Goal: Task Accomplishment & Management: Manage account settings

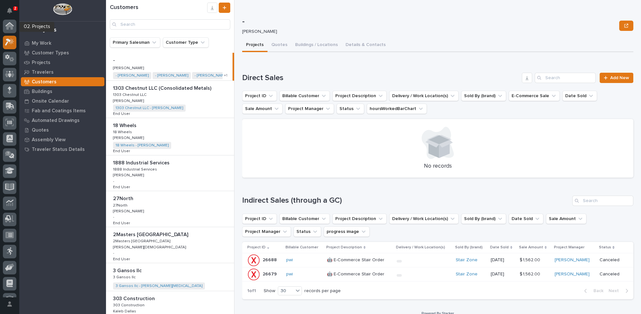
scroll to position [16, 0]
click at [39, 62] on p "Projects" at bounding box center [41, 63] width 19 height 6
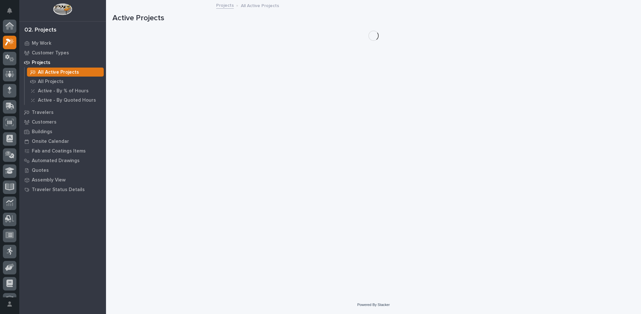
scroll to position [16, 0]
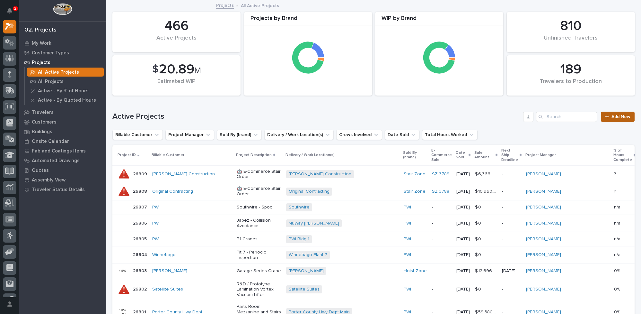
click at [614, 116] on span "Add New" at bounding box center [621, 116] width 19 height 4
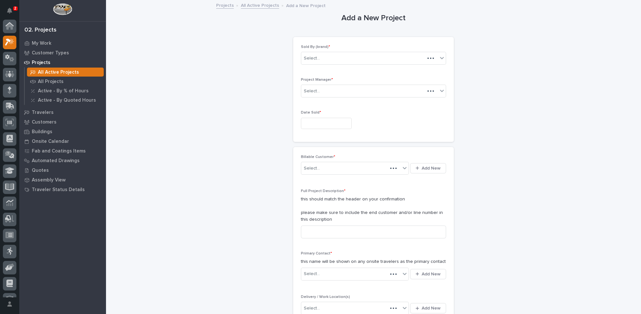
scroll to position [16, 0]
click at [371, 58] on div "Select..." at bounding box center [369, 58] width 137 height 11
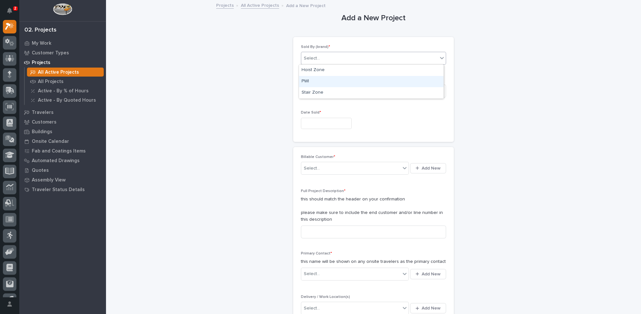
click at [317, 83] on div "PWI" at bounding box center [371, 81] width 145 height 11
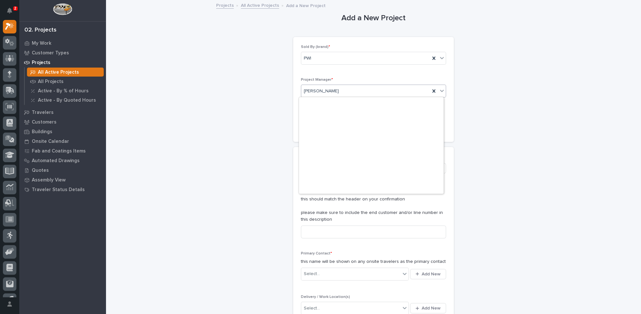
scroll to position [135, 0]
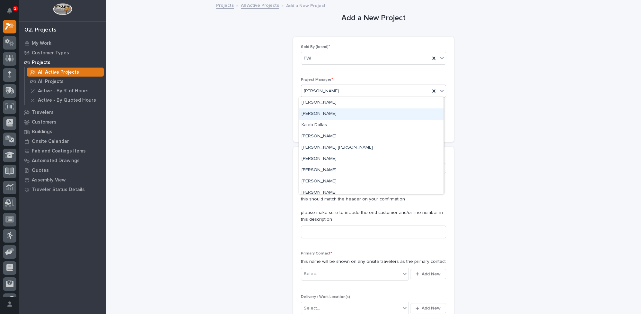
click at [322, 115] on div "[PERSON_NAME]" at bounding box center [371, 113] width 145 height 11
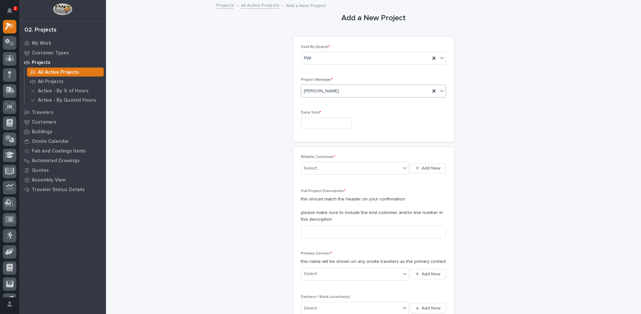
click at [322, 123] on input "text" at bounding box center [326, 123] width 51 height 11
click at [299, 81] on div "18" at bounding box center [299, 80] width 9 height 9
type input "**********"
click at [315, 166] on div "Select..." at bounding box center [312, 168] width 16 height 7
type input "****"
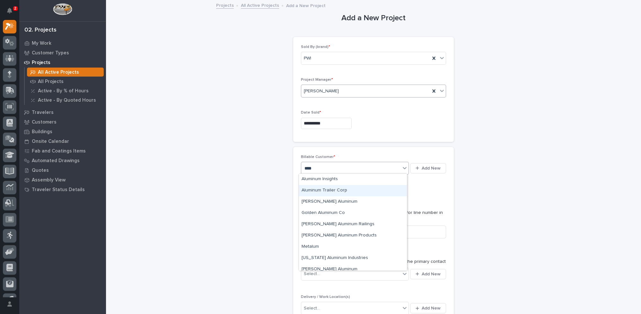
click at [318, 189] on div "Aluminum Trailer Corp" at bounding box center [353, 190] width 108 height 11
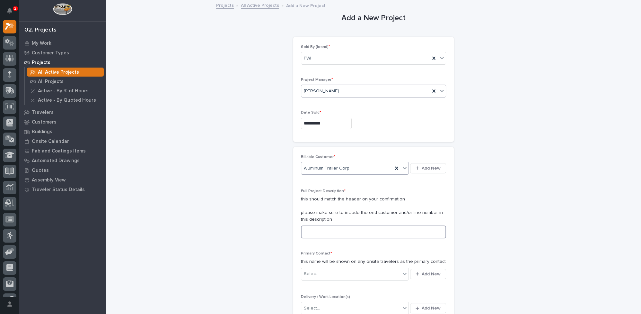
click at [315, 228] on input at bounding box center [373, 231] width 145 height 13
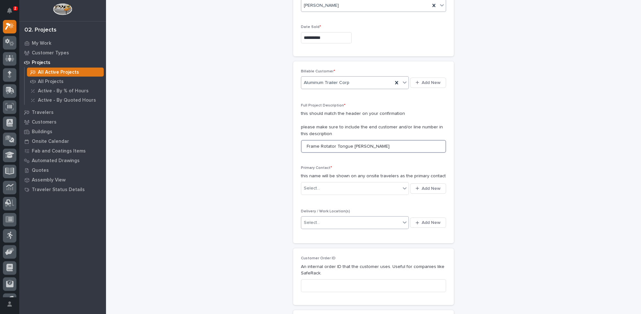
scroll to position [87, 0]
type input "Frame Rotator Tongue Jack Repair"
click at [305, 185] on div "Select..." at bounding box center [312, 186] width 16 height 7
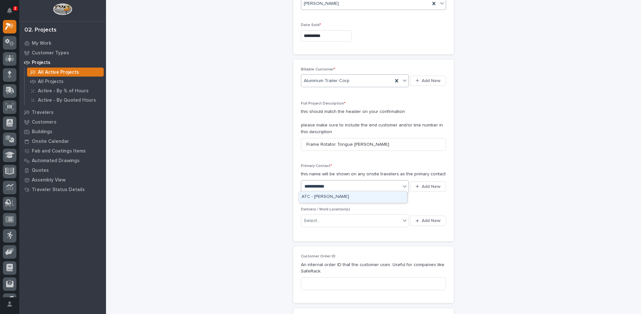
type input "**********"
click at [305, 193] on div "ATC - [PERSON_NAME]" at bounding box center [353, 196] width 108 height 11
click at [308, 217] on div "Select..." at bounding box center [312, 220] width 16 height 7
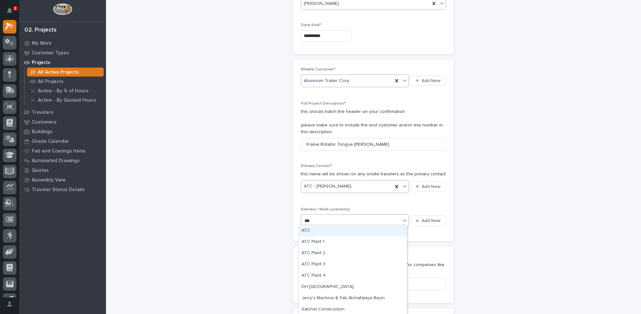
type input "***"
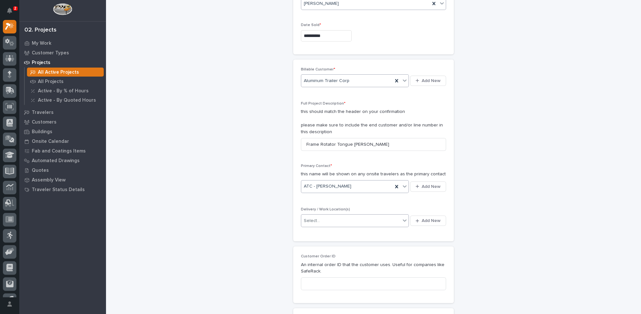
click at [339, 219] on div "Select..." at bounding box center [350, 220] width 99 height 11
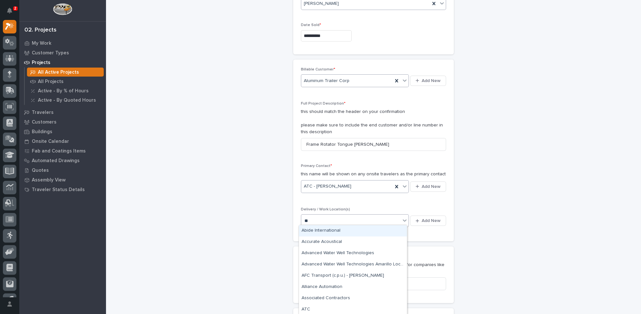
type input "***"
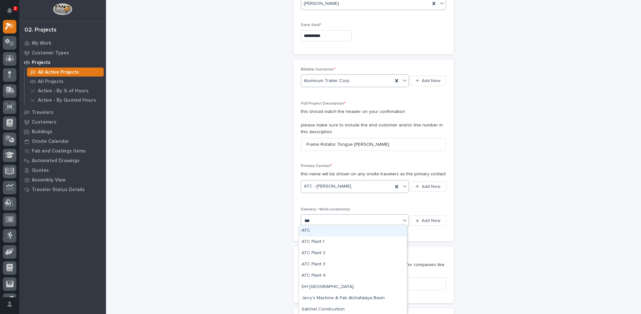
click at [312, 230] on div "ATC" at bounding box center [353, 230] width 108 height 11
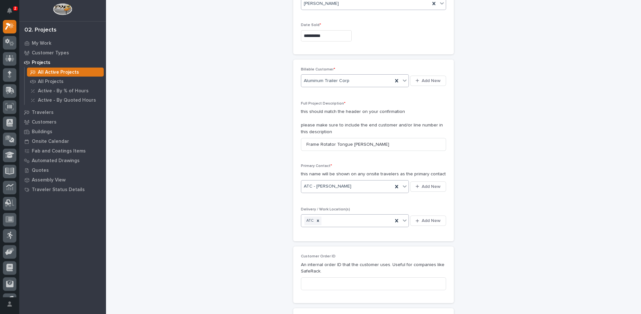
scroll to position [175, 0]
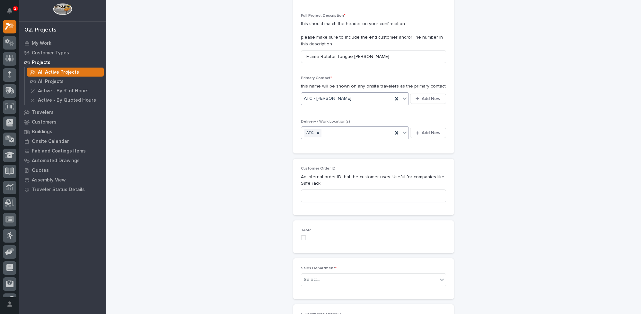
click at [302, 235] on span at bounding box center [303, 237] width 5 height 5
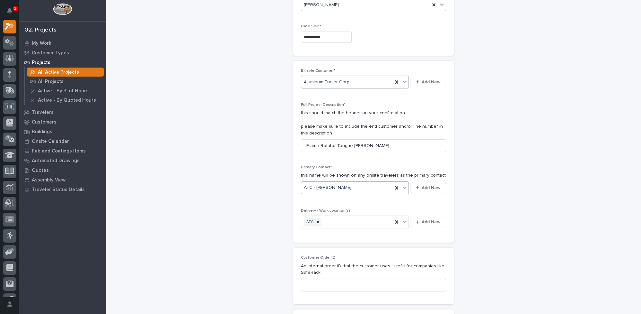
scroll to position [29, 0]
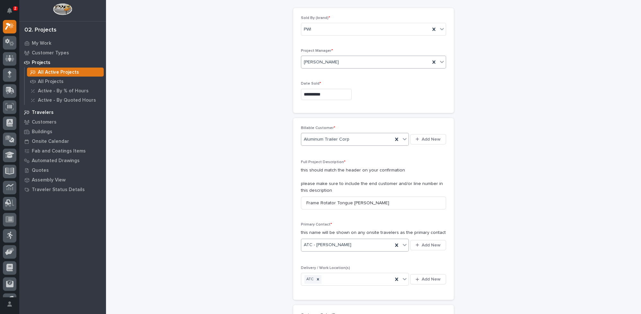
click at [41, 112] on p "Travelers" at bounding box center [43, 113] width 22 height 6
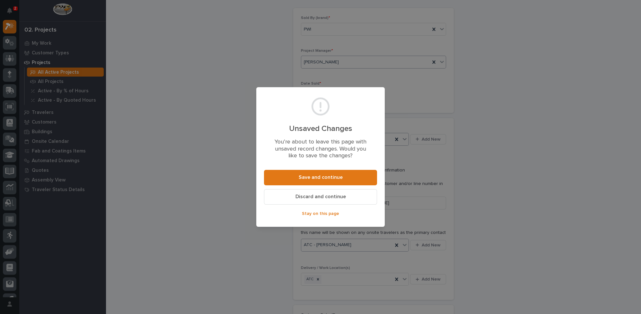
click at [315, 196] on span "Discard and continue" at bounding box center [321, 196] width 50 height 7
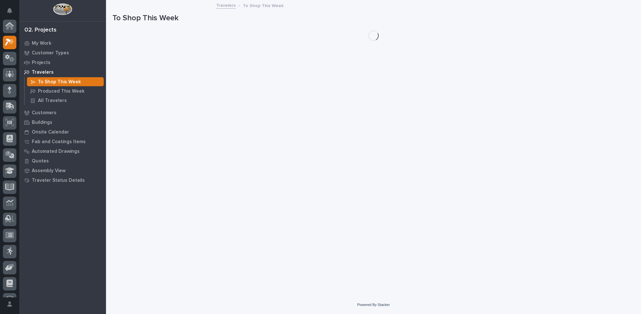
scroll to position [16, 0]
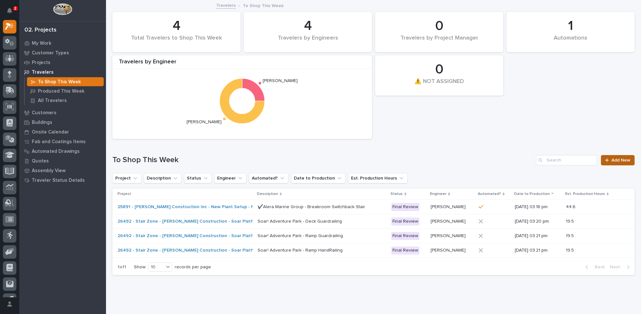
click at [612, 158] on span "Add New" at bounding box center [621, 160] width 19 height 4
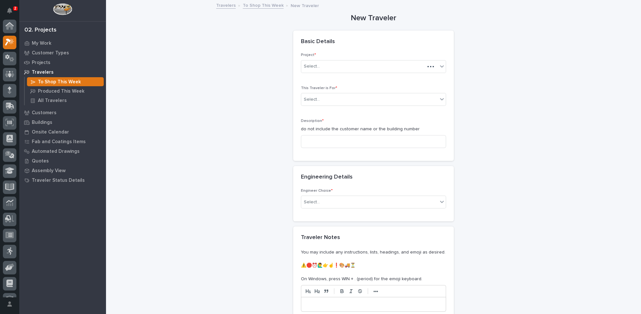
scroll to position [16, 0]
click at [316, 66] on div "Select..." at bounding box center [312, 66] width 16 height 7
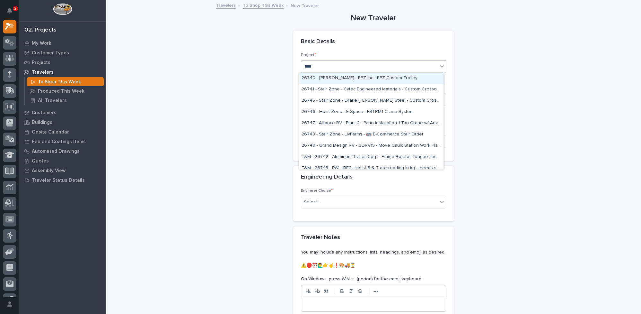
type input "*****"
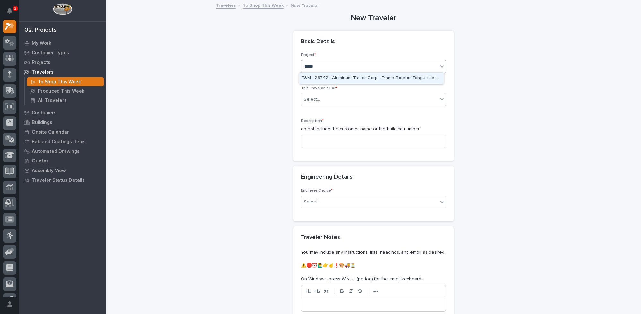
click at [324, 78] on div "T&M - 26742 - Aluminum Trailer Corp - Frame Rotator Tongue Jack - Needs Repair …" at bounding box center [371, 78] width 145 height 11
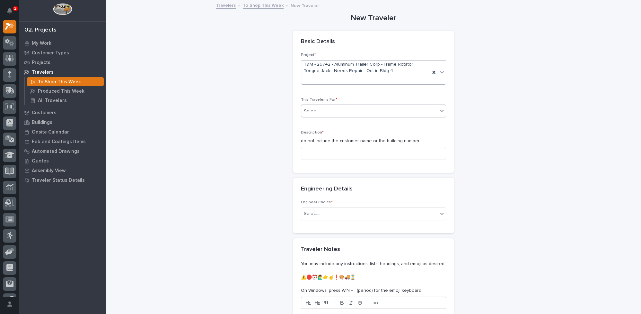
click at [321, 112] on input "text" at bounding box center [321, 110] width 1 height 5
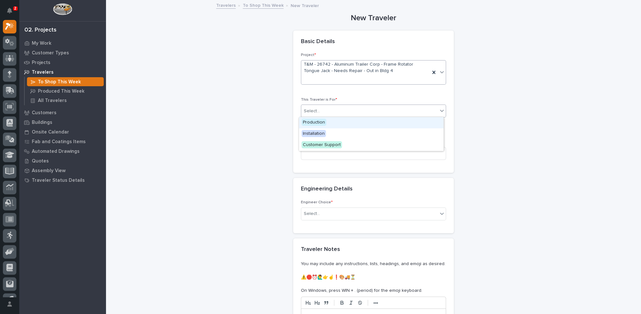
click at [316, 121] on span "Production" at bounding box center [314, 122] width 25 height 7
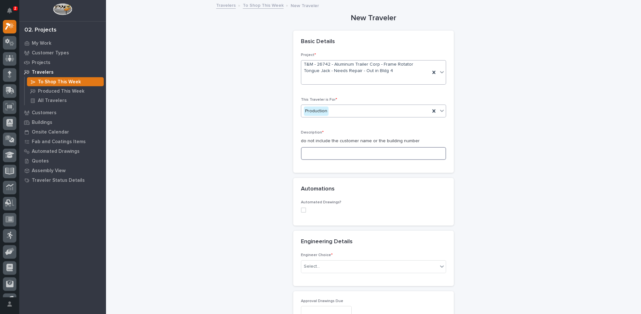
click at [316, 153] on input at bounding box center [373, 153] width 145 height 13
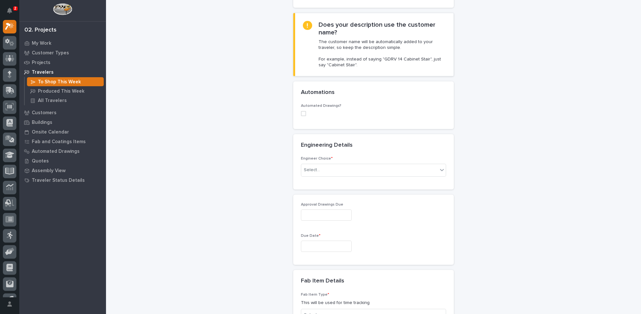
scroll to position [175, 0]
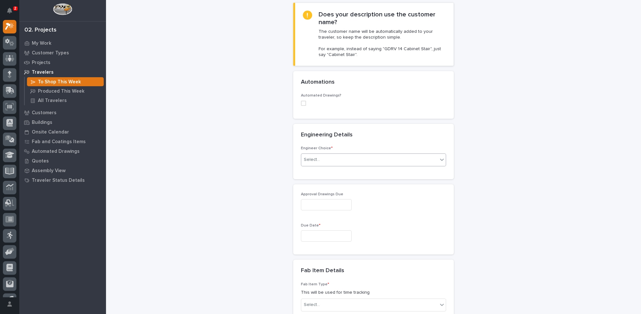
type input "Needs weldment cut and jack replaced (Marc Rader is ordering Jack)"
click at [309, 160] on div "Select..." at bounding box center [312, 159] width 16 height 7
click at [311, 170] on div "There is no engineering (no drawings)" at bounding box center [371, 170] width 145 height 11
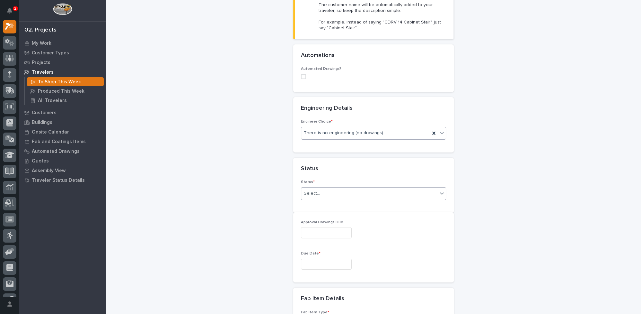
scroll to position [205, 0]
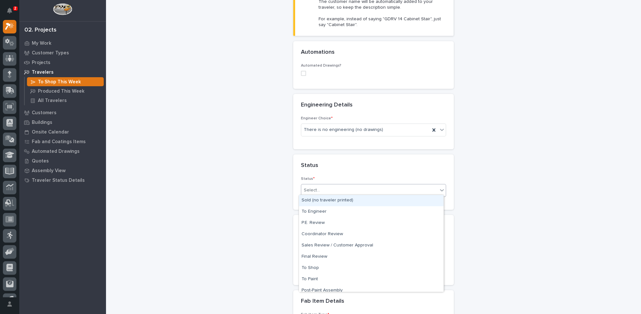
click at [312, 189] on div "Select..." at bounding box center [312, 190] width 16 height 7
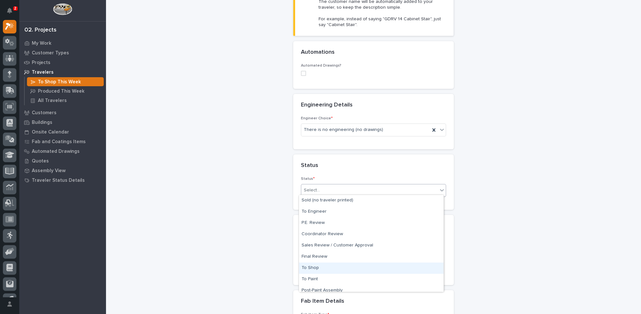
click at [320, 264] on div "To Shop" at bounding box center [371, 267] width 145 height 11
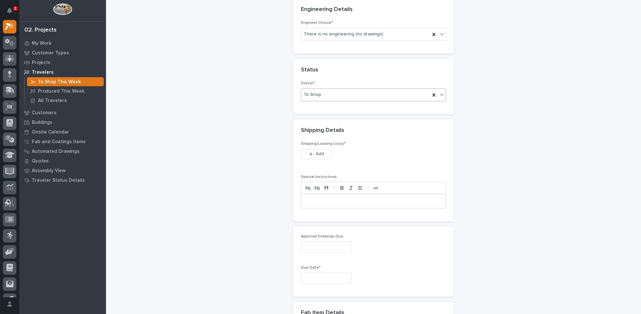
scroll to position [346, 0]
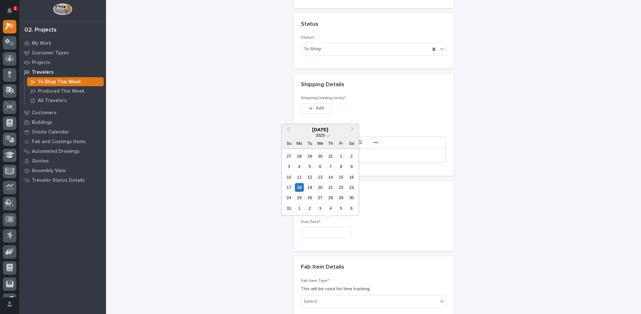
click at [316, 230] on input "text" at bounding box center [326, 232] width 51 height 11
click at [299, 199] on div "25" at bounding box center [299, 197] width 9 height 9
type input "**********"
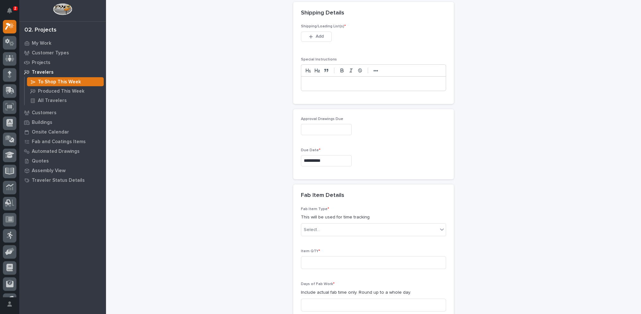
scroll to position [434, 0]
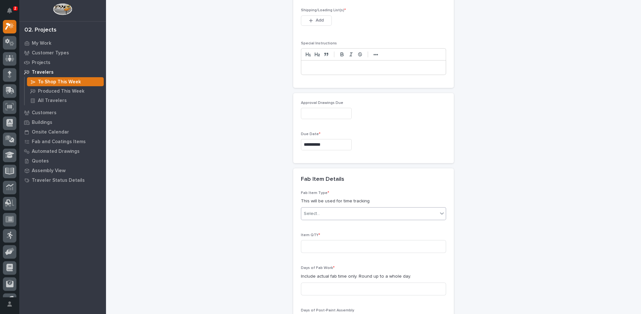
click at [319, 208] on div "Select..." at bounding box center [369, 213] width 137 height 11
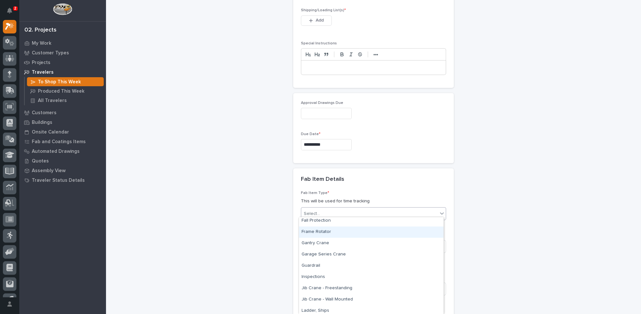
click at [326, 232] on div "Frame Rotator" at bounding box center [371, 231] width 145 height 11
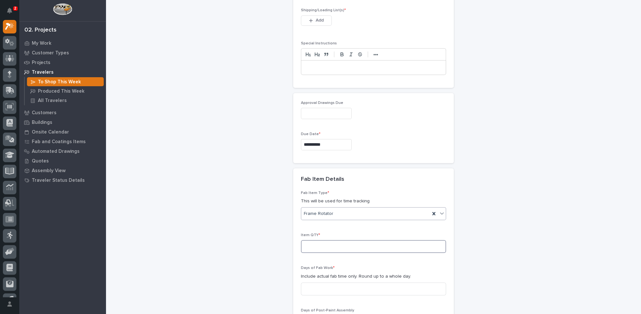
click at [325, 246] on input at bounding box center [373, 246] width 145 height 13
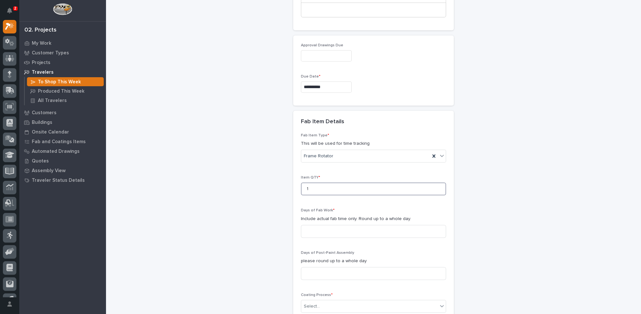
scroll to position [521, 0]
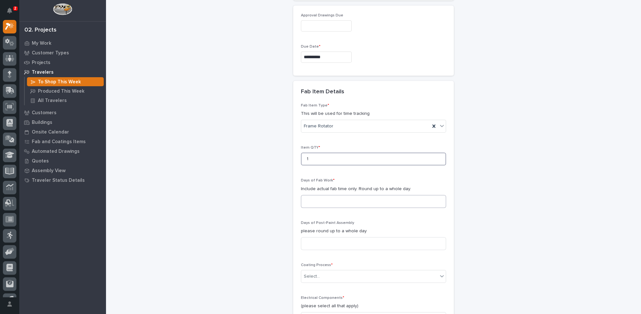
type input "1"
click at [305, 195] on input at bounding box center [373, 201] width 145 height 13
type input "1"
click at [309, 239] on input at bounding box center [373, 243] width 145 height 13
type input "1"
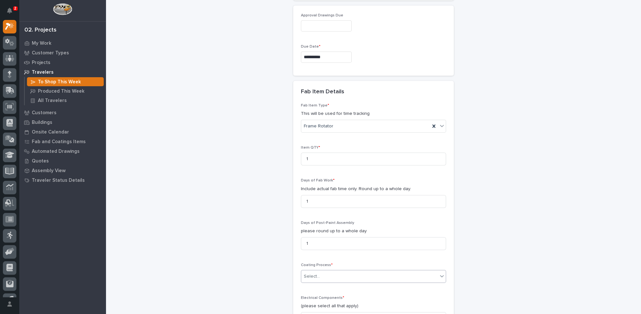
click at [317, 273] on div "Select..." at bounding box center [312, 276] width 16 height 7
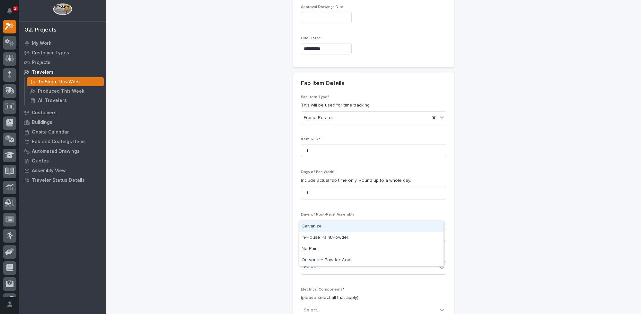
scroll to position [551, 0]
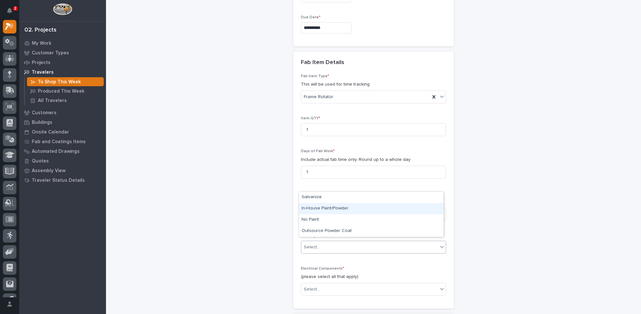
click at [320, 208] on div "In-House Paint/Powder" at bounding box center [371, 208] width 145 height 11
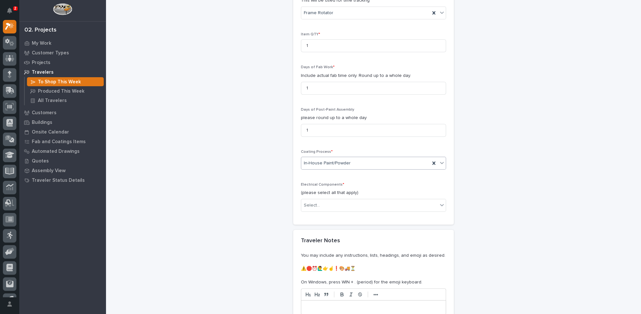
scroll to position [638, 0]
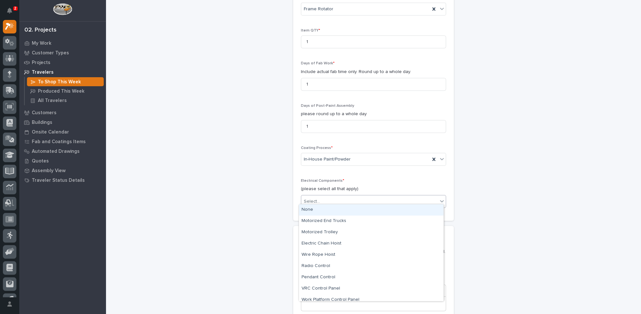
click at [319, 196] on div "Select..." at bounding box center [369, 201] width 137 height 11
click at [315, 210] on div "None" at bounding box center [371, 209] width 145 height 11
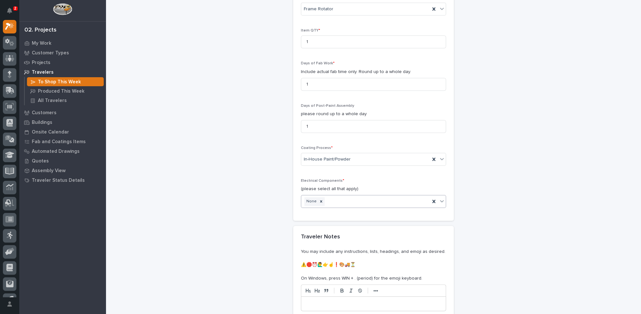
click at [323, 300] on p at bounding box center [373, 303] width 135 height 6
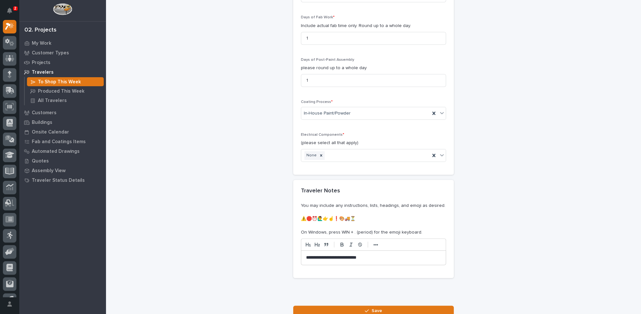
scroll to position [732, 0]
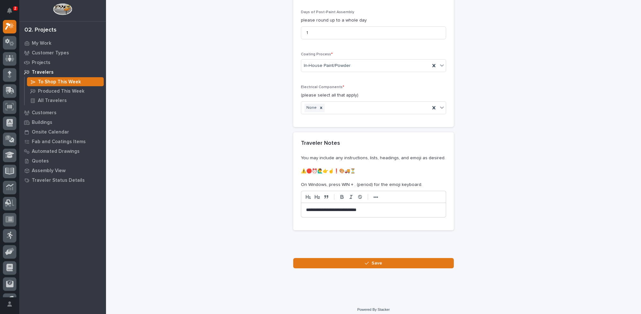
click at [371, 207] on p "**********" at bounding box center [373, 210] width 135 height 6
click at [396, 207] on p "**********" at bounding box center [373, 210] width 135 height 6
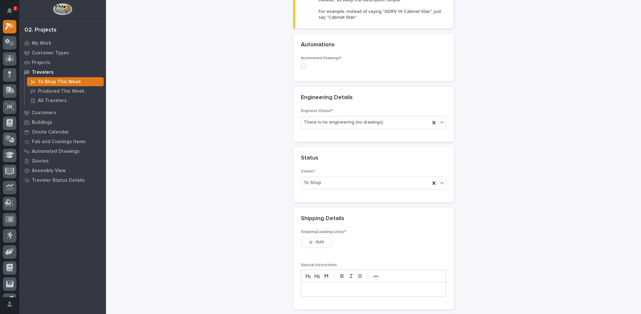
scroll to position [235, 0]
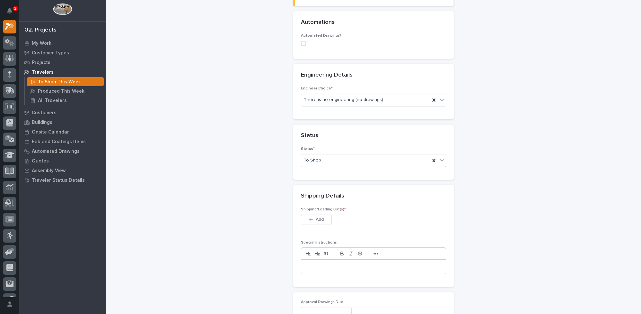
drag, startPoint x: 312, startPoint y: 216, endPoint x: 310, endPoint y: 211, distance: 5.1
click at [312, 217] on div "button" at bounding box center [312, 219] width 6 height 4
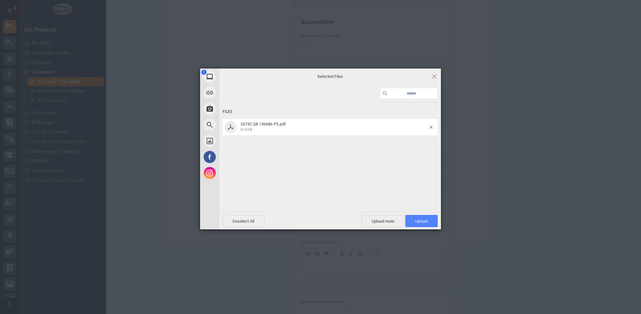
click at [420, 222] on span "Upload 1" at bounding box center [422, 221] width 13 height 5
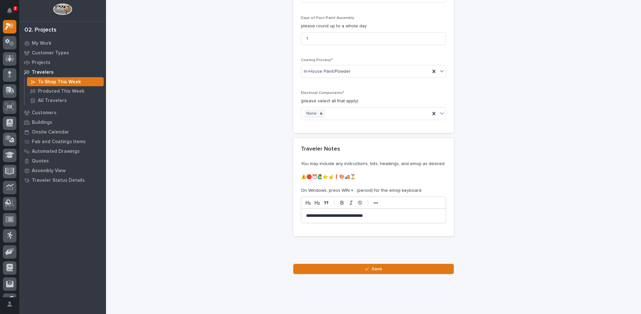
scroll to position [755, 0]
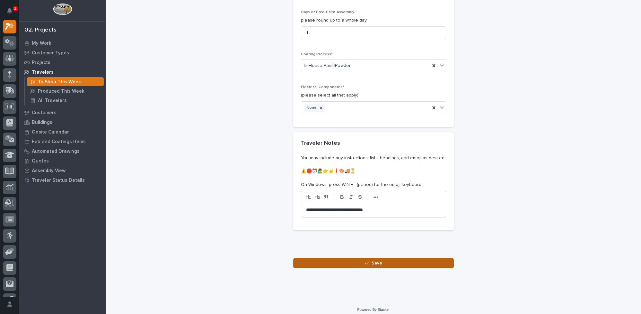
click at [365, 261] on icon "button" at bounding box center [367, 262] width 4 height 3
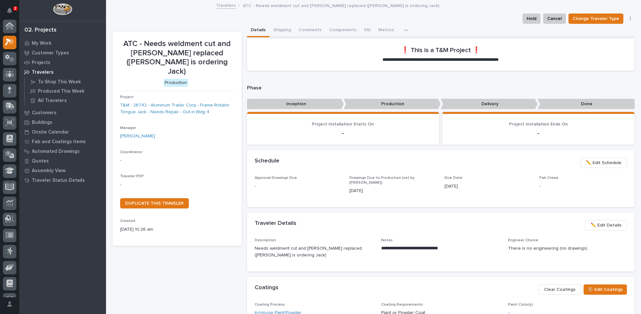
scroll to position [16, 0]
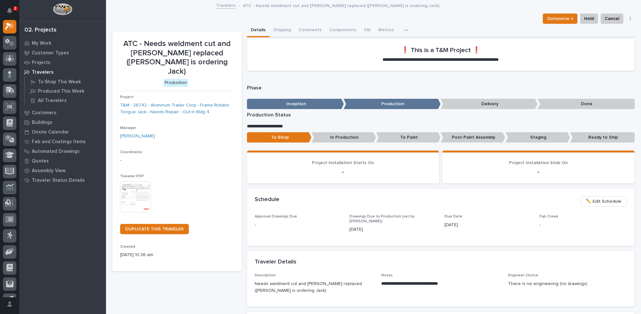
click at [143, 187] on img at bounding box center [135, 196] width 31 height 31
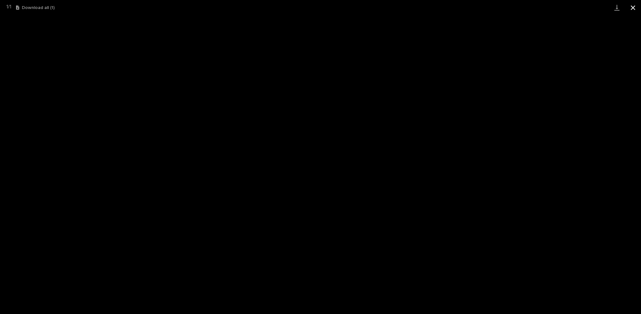
click at [633, 8] on button "Close gallery" at bounding box center [633, 7] width 16 height 15
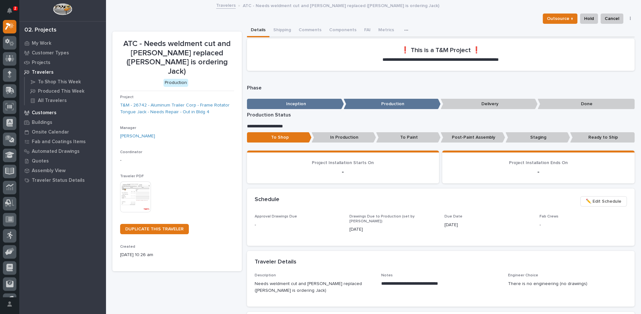
click at [40, 112] on p "Customers" at bounding box center [44, 113] width 25 height 6
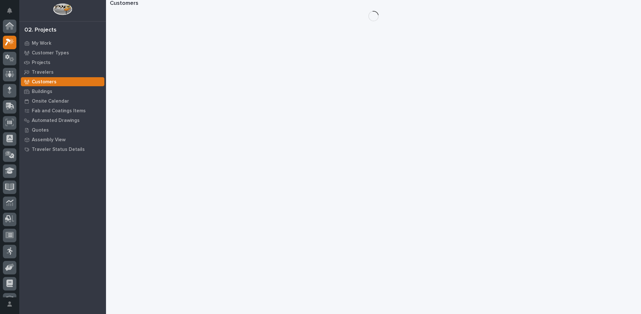
scroll to position [16, 0]
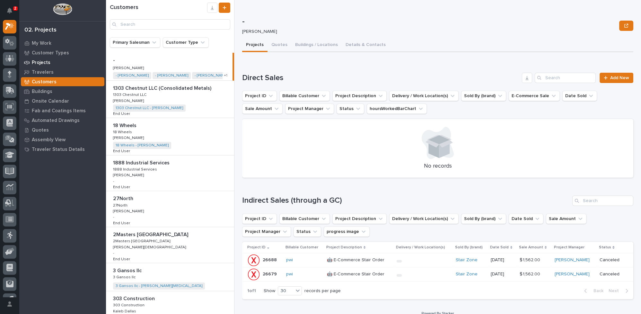
click at [45, 62] on p "Projects" at bounding box center [41, 63] width 19 height 6
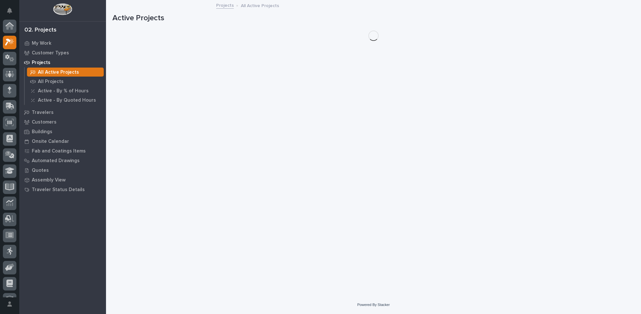
scroll to position [16, 0]
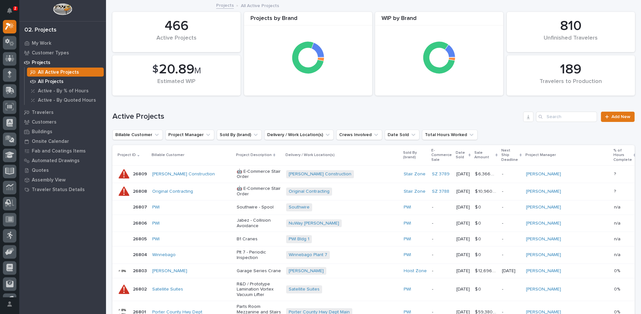
click at [39, 81] on p "All Projects" at bounding box center [51, 82] width 26 height 6
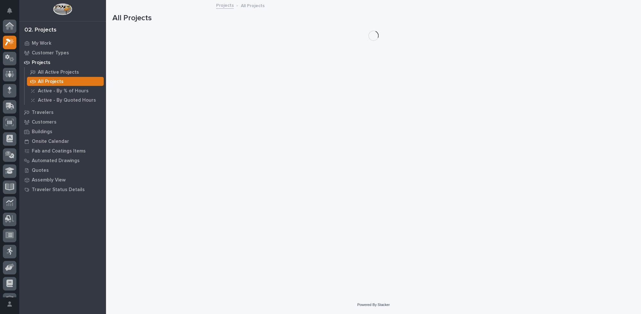
scroll to position [16, 0]
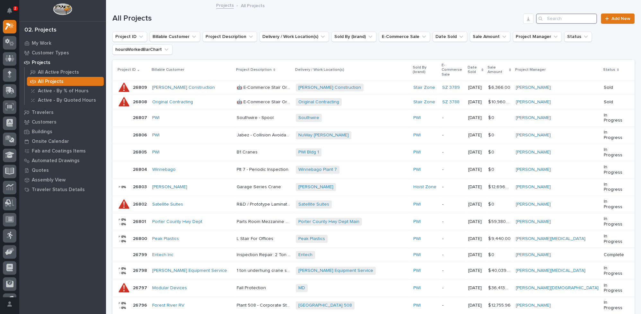
click at [562, 17] on input "Search" at bounding box center [566, 18] width 61 height 10
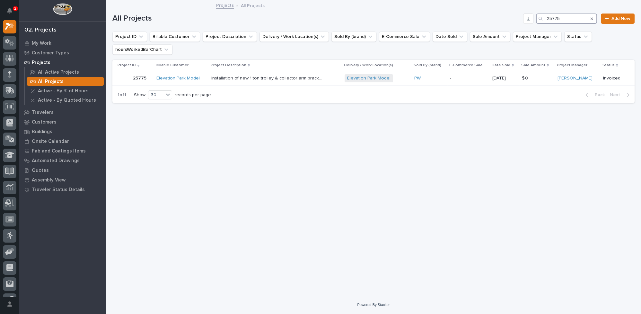
type input "25775"
click at [281, 78] on p "Installation of new 1 ton trolley & collector arm brackets" at bounding box center [268, 77] width 114 height 7
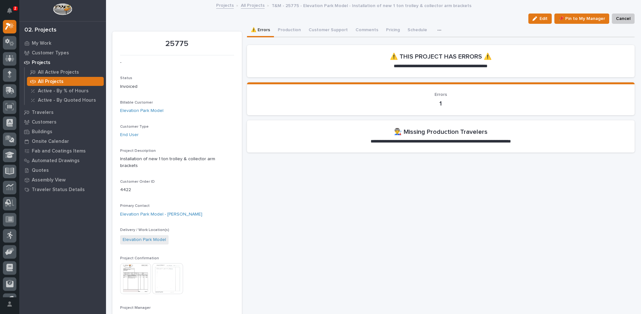
click at [247, 7] on link "All Projects" at bounding box center [253, 4] width 24 height 7
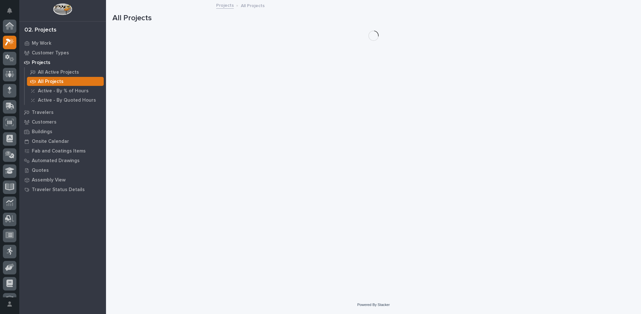
scroll to position [16, 0]
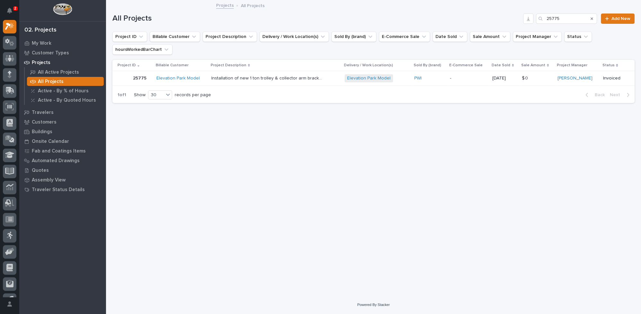
click at [593, 18] on icon "Search" at bounding box center [592, 18] width 3 height 3
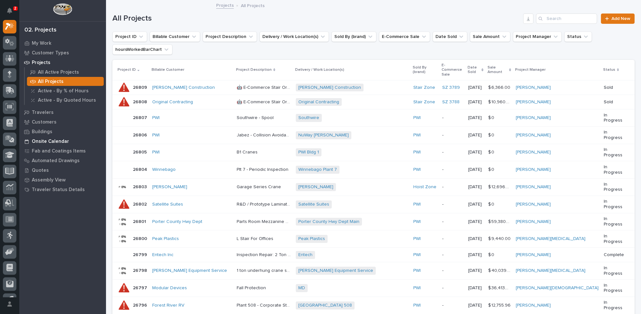
click at [35, 143] on p "Onsite Calendar" at bounding box center [50, 142] width 37 height 6
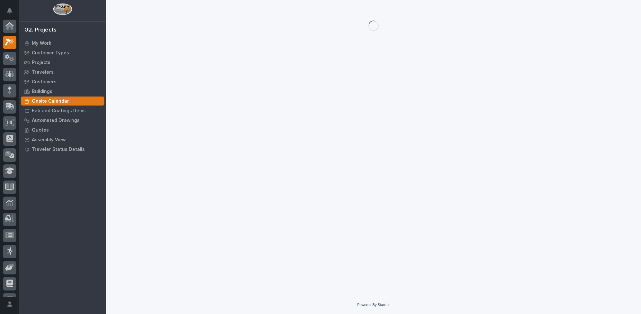
scroll to position [16, 0]
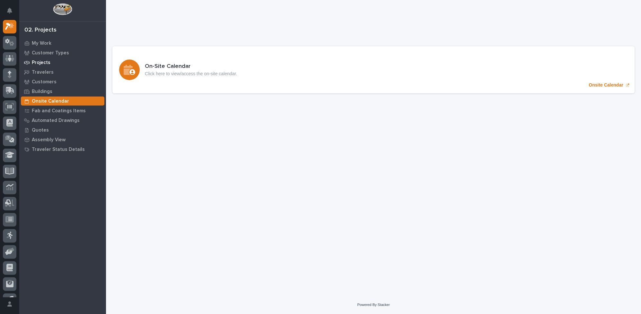
click at [38, 64] on p "Projects" at bounding box center [41, 63] width 19 height 6
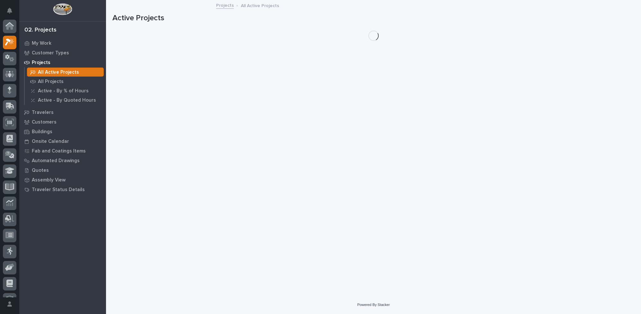
scroll to position [16, 0]
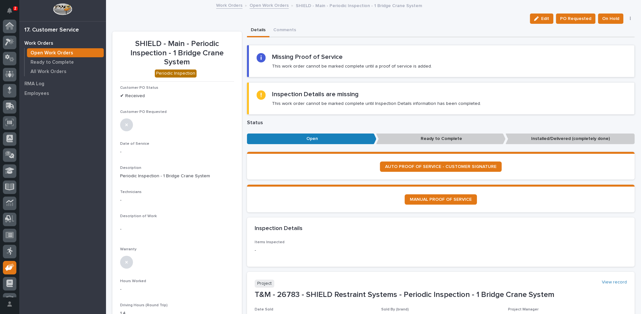
scroll to position [27, 0]
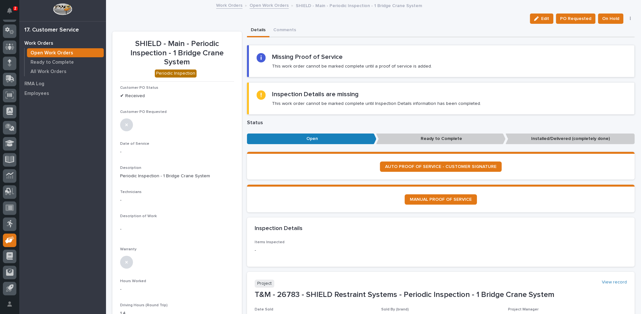
click at [274, 5] on link "Open Work Orders" at bounding box center [269, 4] width 39 height 7
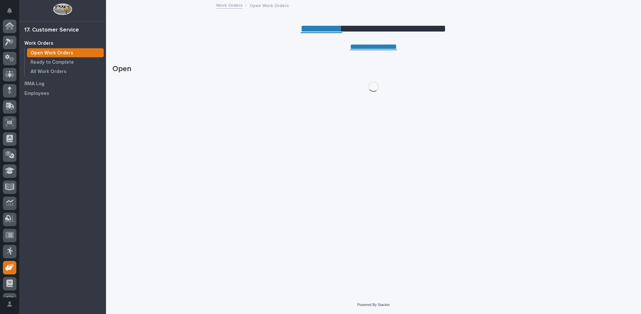
scroll to position [27, 0]
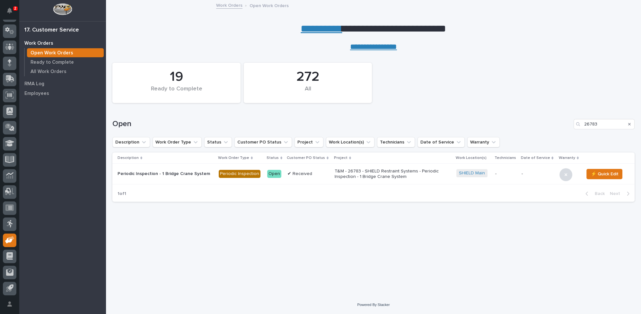
click at [583, 122] on div "Search" at bounding box center [579, 124] width 10 height 10
drag, startPoint x: 585, startPoint y: 122, endPoint x: 614, endPoint y: 124, distance: 29.3
click at [613, 124] on input "26783" at bounding box center [604, 124] width 61 height 10
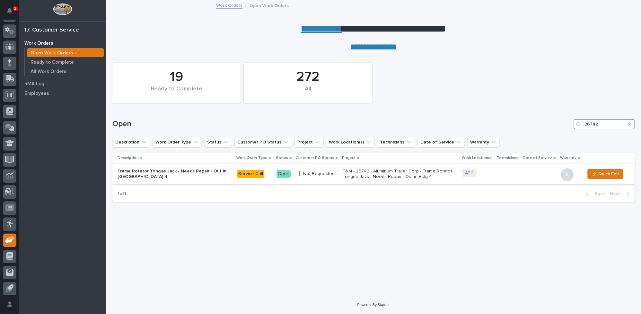
type input "26742"
click at [347, 172] on p "T&M - 26742 - Aluminum Trailer Corp - Frame Rotator Tongue Jack - Needs Repair …" at bounding box center [399, 173] width 112 height 11
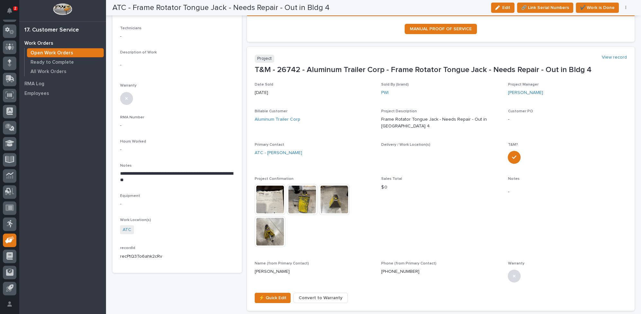
scroll to position [175, 0]
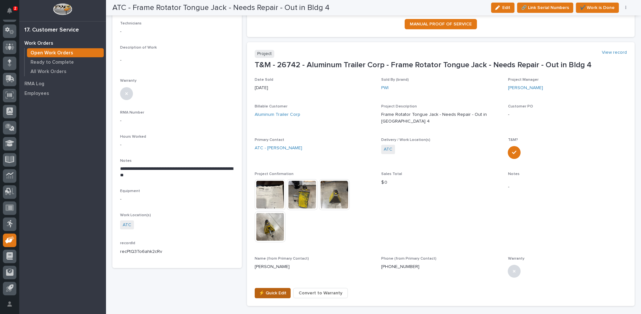
click at [267, 289] on span "⚡ Quick Edit" at bounding box center [273, 293] width 28 height 8
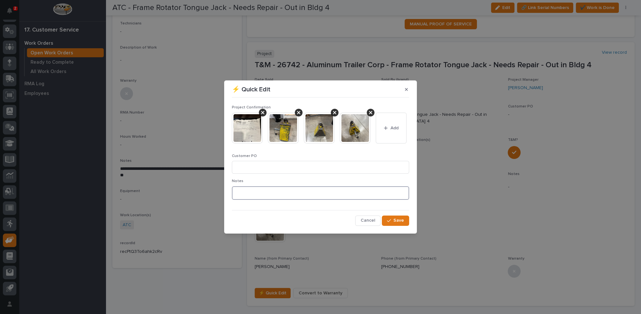
click at [254, 190] on textarea at bounding box center [320, 192] width 177 height 13
drag, startPoint x: 241, startPoint y: 193, endPoint x: 231, endPoint y: 192, distance: 9.7
click at [231, 192] on div "Project Confirmation This file cannot be opened Download File Add Customer PO N…" at bounding box center [320, 162] width 181 height 129
type textarea "*********"
click at [245, 169] on input at bounding box center [320, 167] width 177 height 13
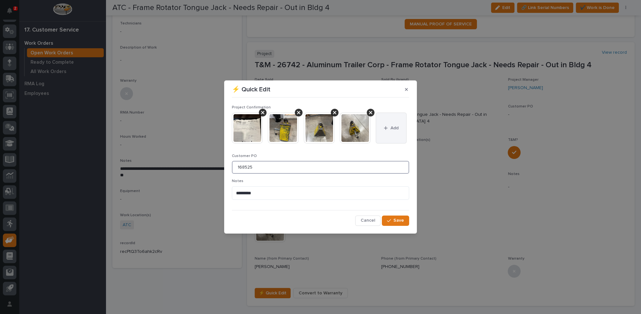
type input "168525"
click at [386, 126] on icon "button" at bounding box center [386, 128] width 4 height 4
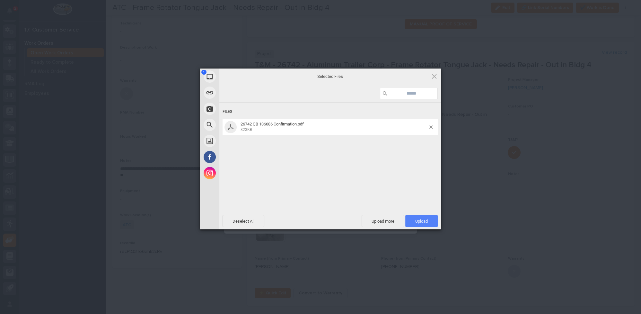
click at [418, 221] on span "Upload 1" at bounding box center [422, 221] width 13 height 5
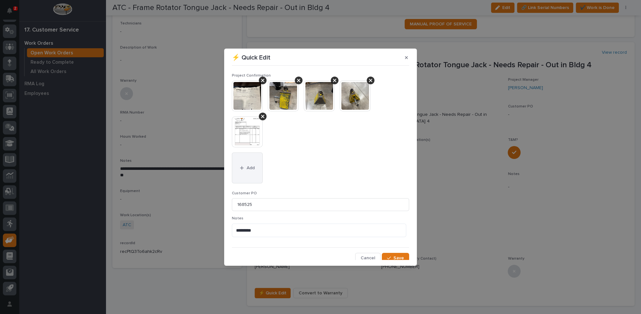
click at [246, 167] on div "button" at bounding box center [243, 168] width 6 height 4
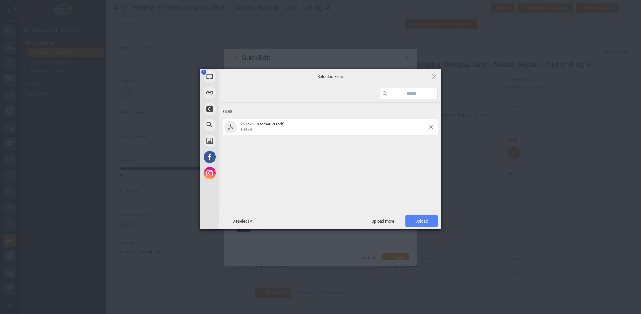
click at [417, 220] on span "Upload 1" at bounding box center [422, 221] width 13 height 5
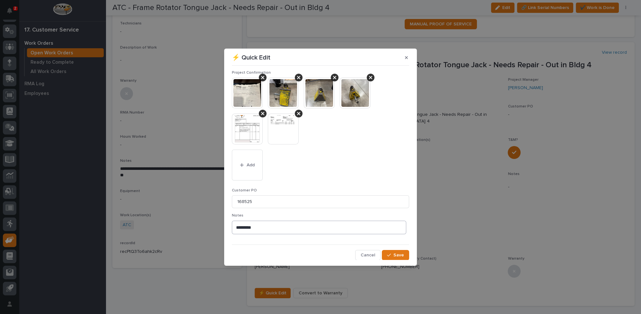
scroll to position [4, 0]
click at [389, 252] on div "button" at bounding box center [390, 254] width 6 height 4
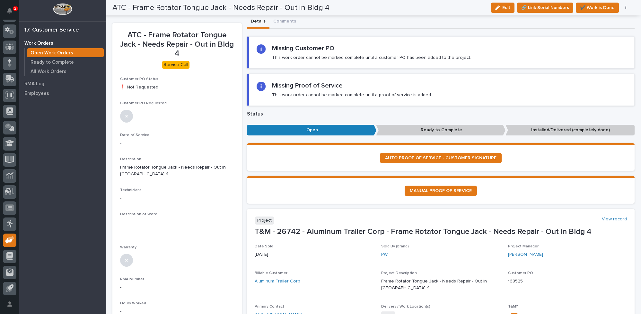
scroll to position [0, 0]
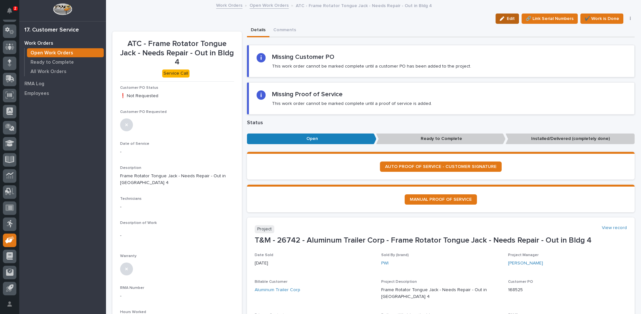
click at [506, 14] on button "Edit" at bounding box center [507, 18] width 23 height 10
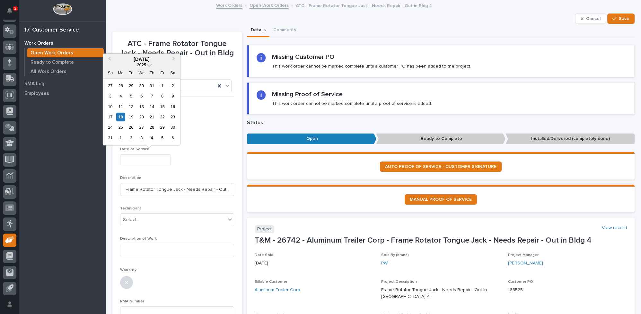
click at [140, 156] on input "text" at bounding box center [145, 159] width 51 height 11
click at [121, 118] on div "18" at bounding box center [120, 116] width 9 height 9
type input "**********"
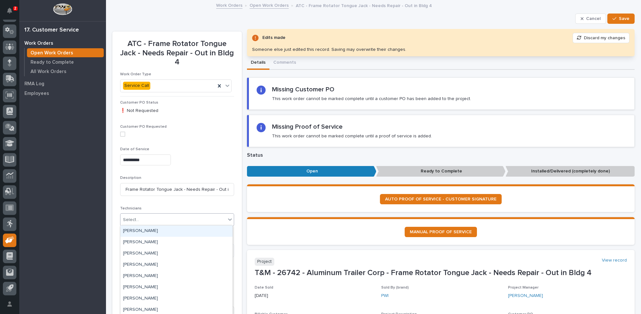
click at [157, 219] on div "Select..." at bounding box center [173, 219] width 105 height 11
click at [161, 253] on div "[PERSON_NAME]" at bounding box center [177, 252] width 112 height 11
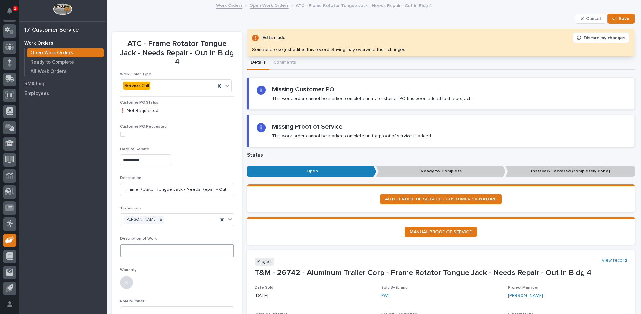
click at [159, 253] on textarea at bounding box center [177, 250] width 114 height 13
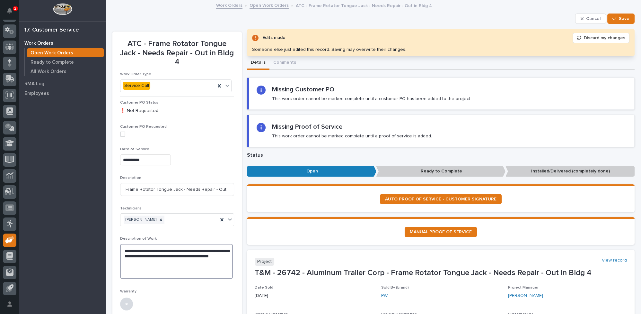
click at [123, 250] on textarea "**********" at bounding box center [176, 261] width 113 height 35
drag, startPoint x: 130, startPoint y: 266, endPoint x: 127, endPoint y: 269, distance: 4.8
click at [127, 269] on textarea "**********" at bounding box center [176, 261] width 113 height 35
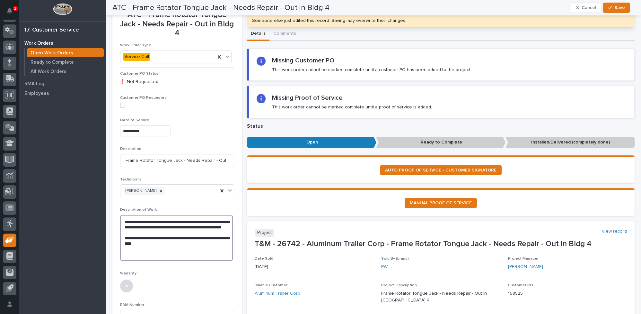
scroll to position [0, 0]
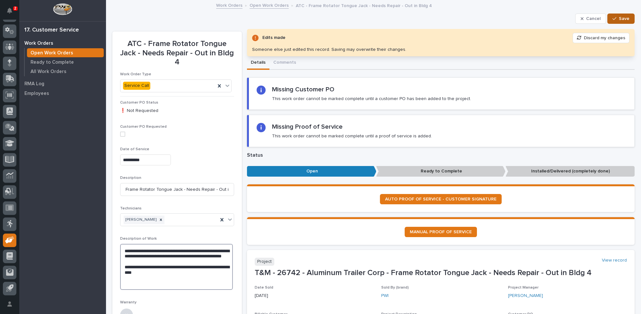
type textarea "**********"
click at [619, 18] on span "Save" at bounding box center [624, 19] width 11 height 6
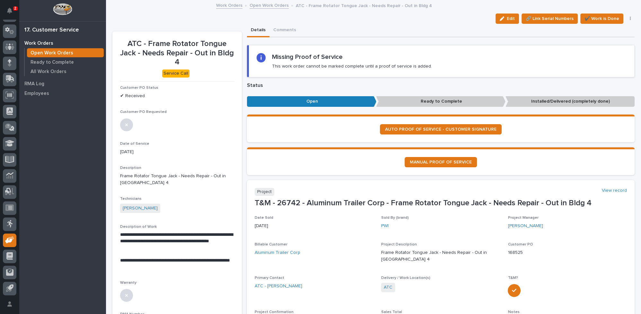
click at [196, 34] on section "**********" at bounding box center [177, 250] width 130 height 438
click at [423, 160] on span "MANUAL PROOF OF SERVICE" at bounding box center [441, 162] width 62 height 4
click at [261, 6] on link "Open Work Orders" at bounding box center [269, 4] width 39 height 7
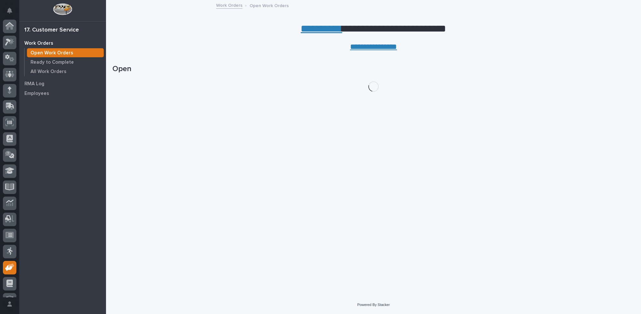
scroll to position [27, 0]
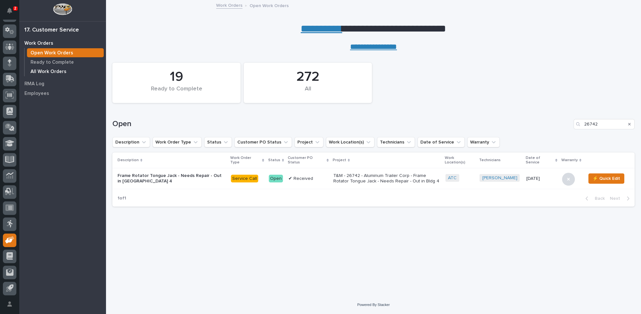
click at [54, 71] on p "All Work Orders" at bounding box center [49, 72] width 36 height 6
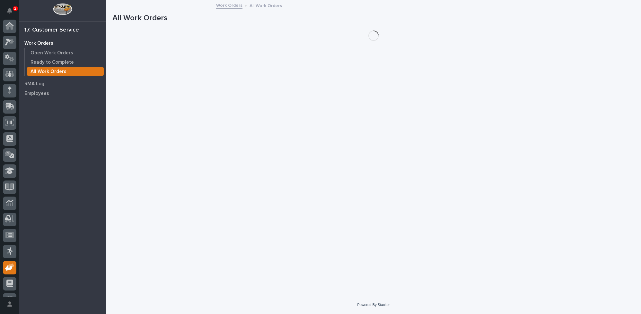
scroll to position [27, 0]
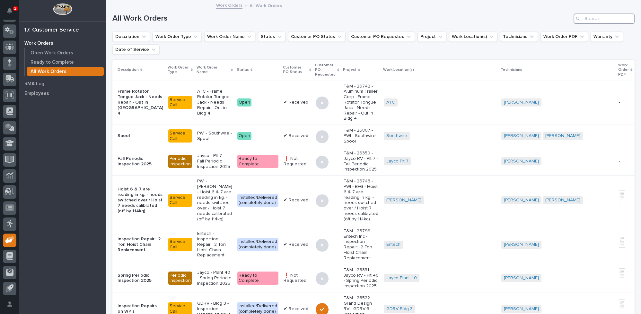
click at [586, 21] on input "Search" at bounding box center [604, 18] width 61 height 10
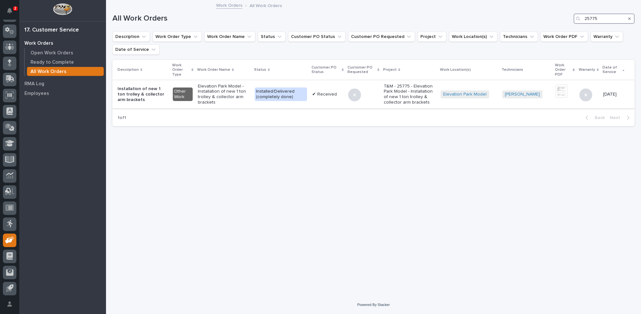
type input "25775"
click at [231, 90] on p "Elevation Park Model - Installation of new 1 ton trolley & collector arm bracke…" at bounding box center [224, 95] width 52 height 22
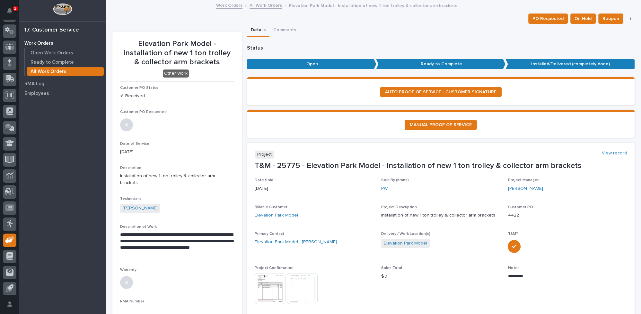
click at [264, 5] on link "All Work Orders" at bounding box center [266, 4] width 32 height 7
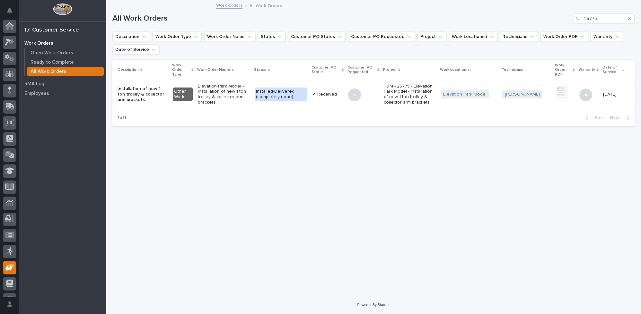
scroll to position [27, 0]
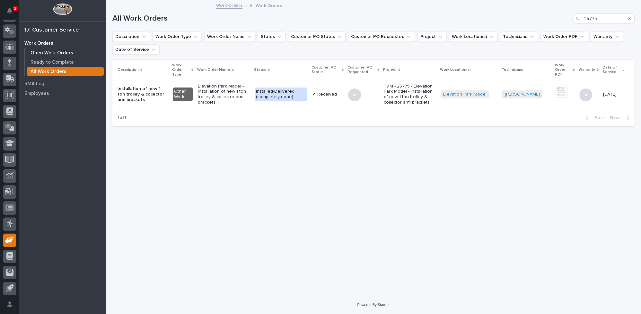
click at [59, 51] on p "Open Work Orders" at bounding box center [52, 53] width 43 height 6
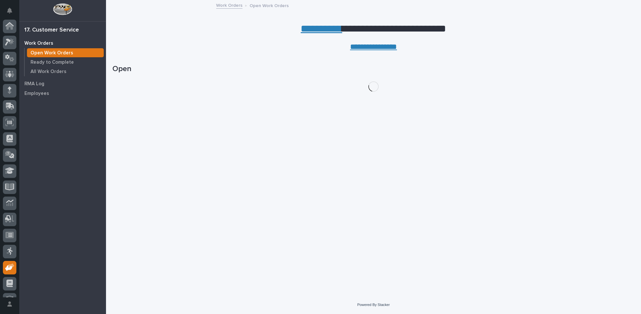
scroll to position [27, 0]
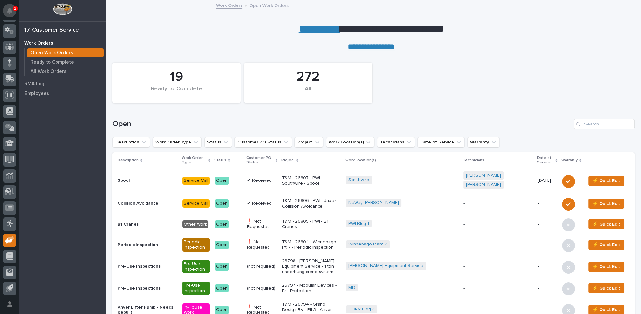
click at [10, 11] on icon "Notifications" at bounding box center [9, 11] width 5 height 6
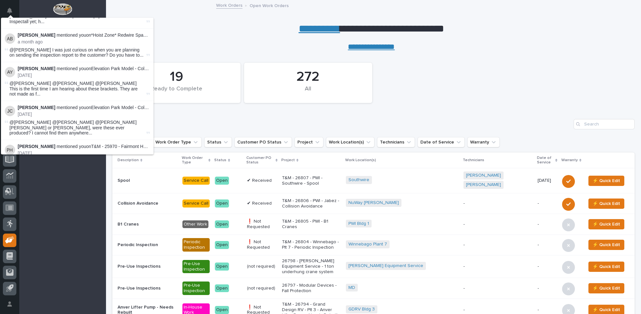
scroll to position [0, 0]
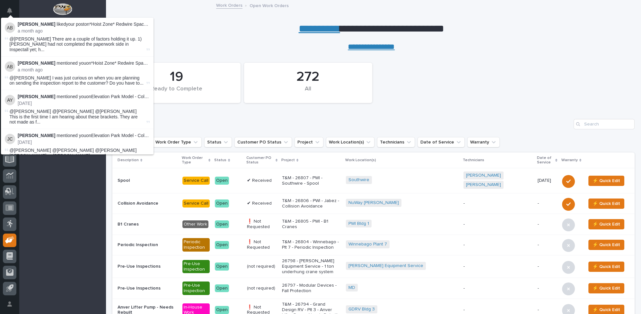
click at [15, 4] on div "[PERSON_NAME] liked your post on *Hoist Zone* Redwire Space - Pre-Use Inspectio…" at bounding box center [9, 11] width 13 height 17
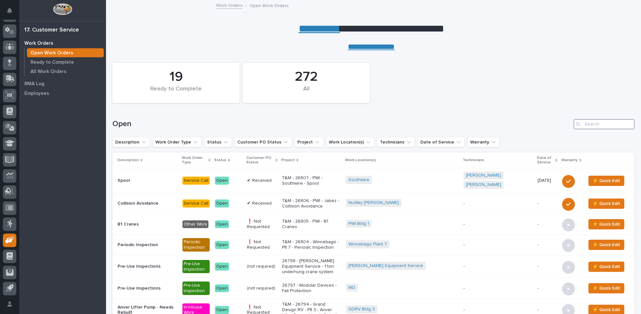
click at [599, 121] on input "Search" at bounding box center [604, 124] width 61 height 10
type input "26782"
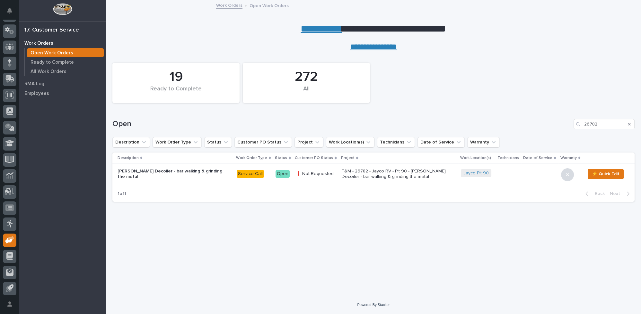
click at [353, 173] on p "T&M - 26782 - Jayco RV - Plt 90 - [PERSON_NAME] Decoiler - bar walking & grindi…" at bounding box center [398, 173] width 112 height 11
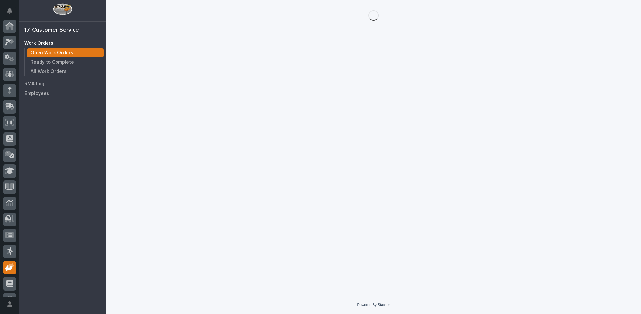
scroll to position [27, 0]
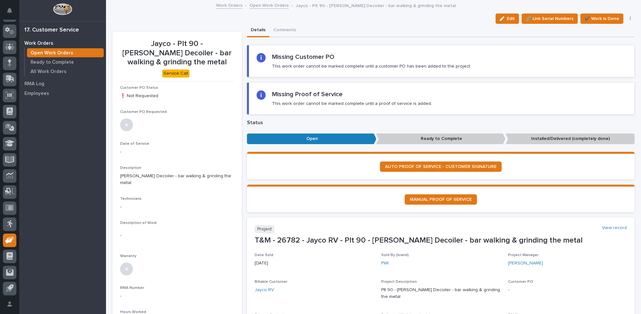
click at [257, 4] on link "Open Work Orders" at bounding box center [269, 4] width 39 height 7
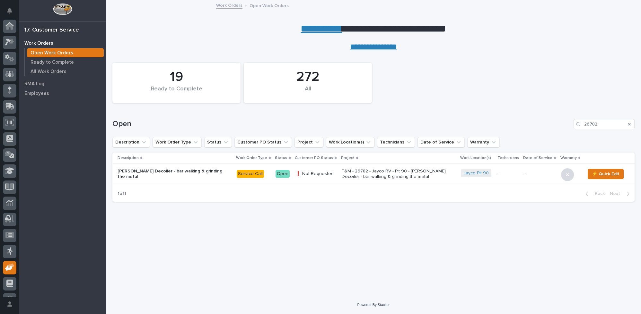
scroll to position [27, 0]
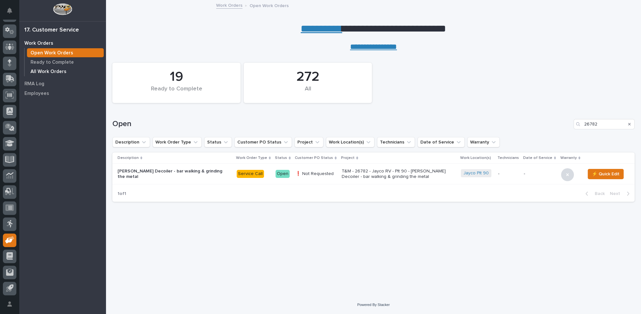
click at [62, 72] on p "All Work Orders" at bounding box center [49, 72] width 36 height 6
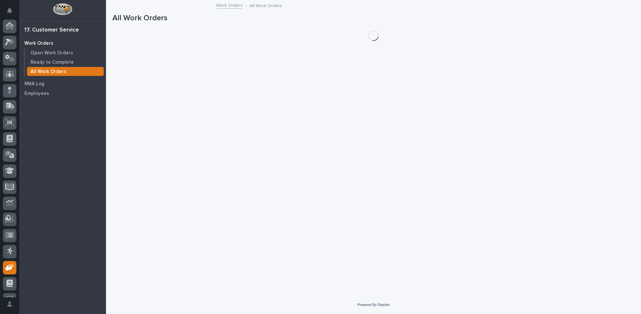
scroll to position [27, 0]
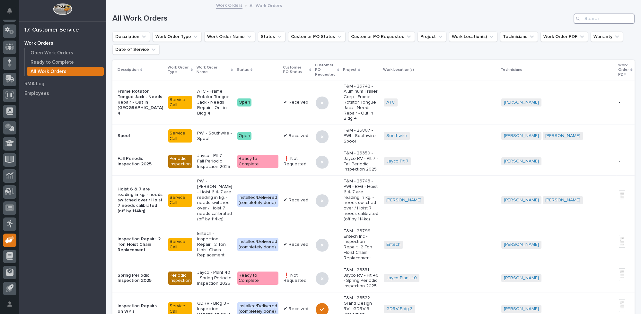
click at [585, 14] on input "Search" at bounding box center [604, 18] width 61 height 10
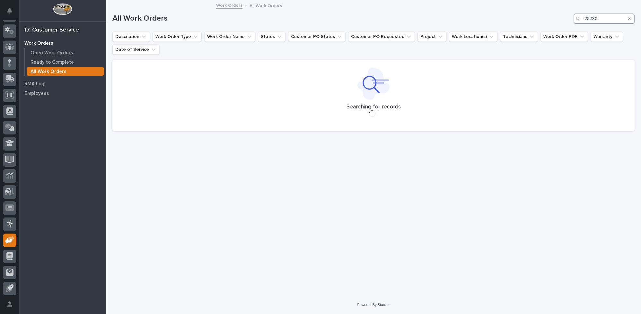
type input "23780"
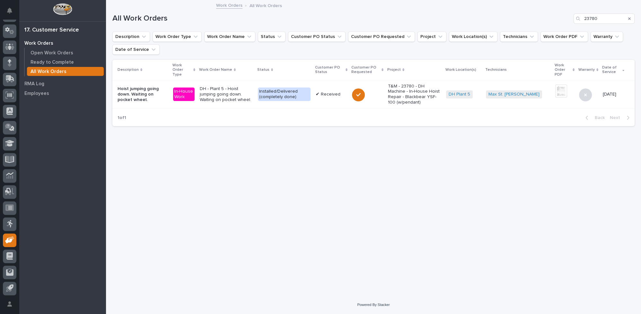
click at [241, 91] on p "DH - Plant 5 - Hoist jumping going down. Waiting on pocket wheel." at bounding box center [226, 94] width 53 height 16
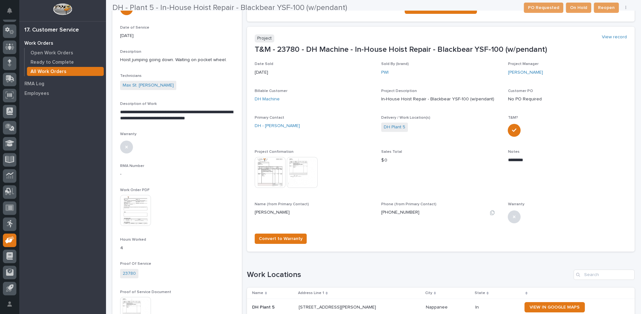
scroll to position [117, 0]
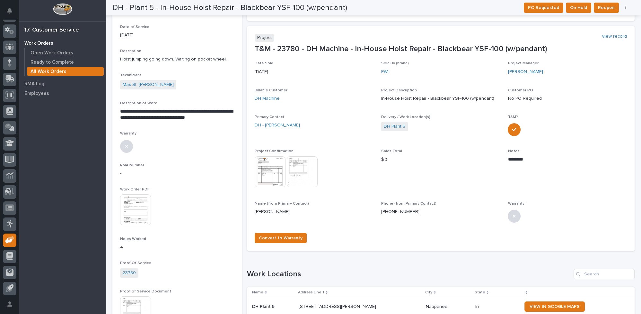
click at [267, 167] on img at bounding box center [270, 171] width 31 height 31
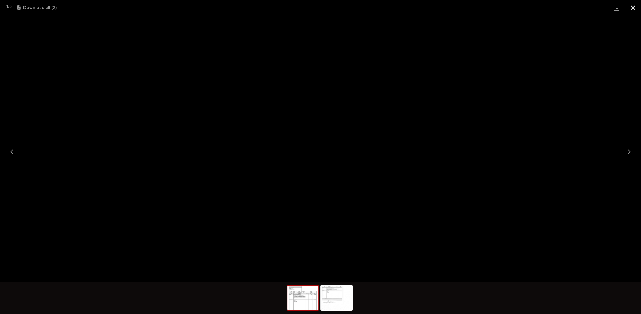
click at [634, 7] on button "Close gallery" at bounding box center [633, 7] width 16 height 15
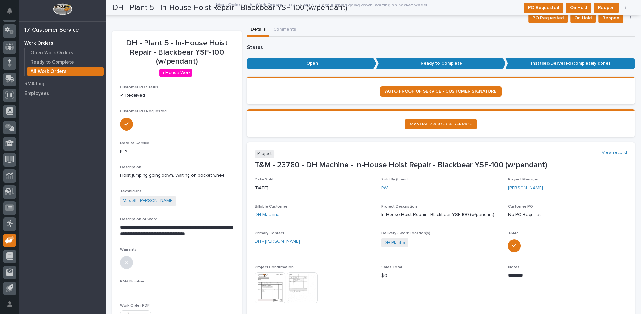
scroll to position [0, 0]
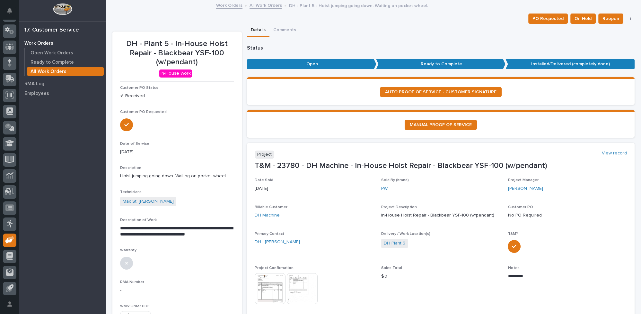
click at [253, 4] on link "All Work Orders" at bounding box center [266, 4] width 32 height 7
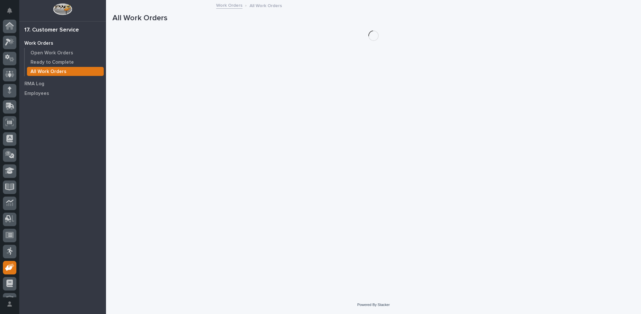
scroll to position [27, 0]
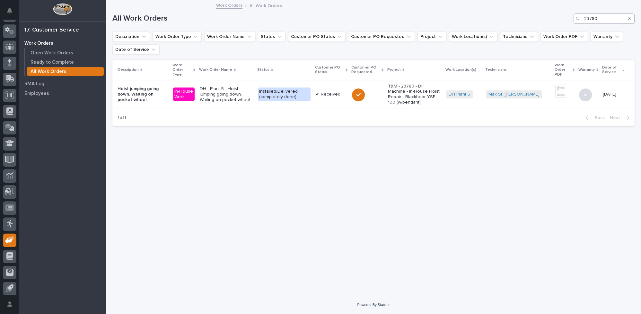
click at [629, 18] on icon "Search" at bounding box center [630, 19] width 3 height 4
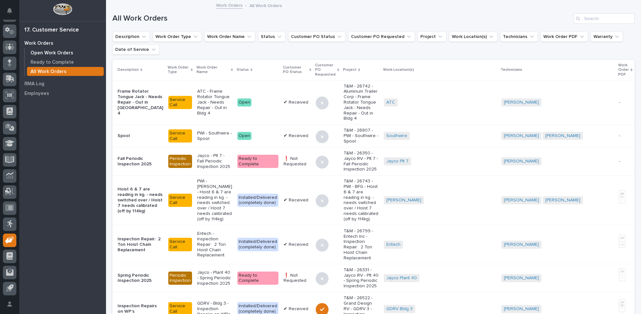
click at [58, 52] on p "Open Work Orders" at bounding box center [52, 53] width 43 height 6
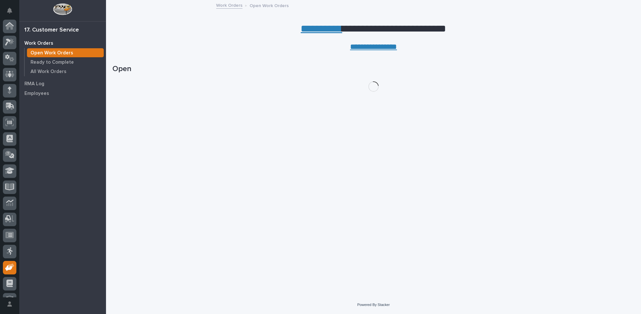
scroll to position [27, 0]
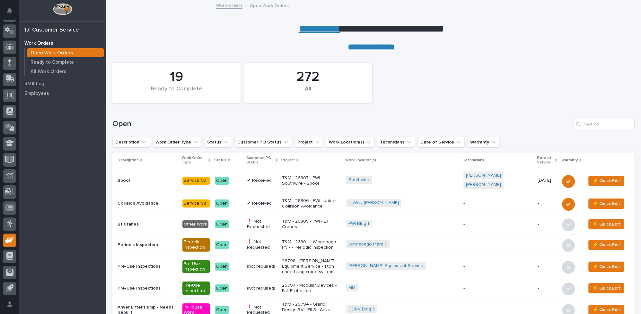
click at [312, 29] on link "**********" at bounding box center [319, 28] width 41 height 10
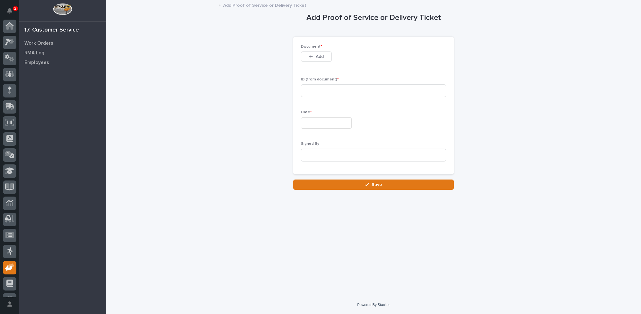
scroll to position [27, 0]
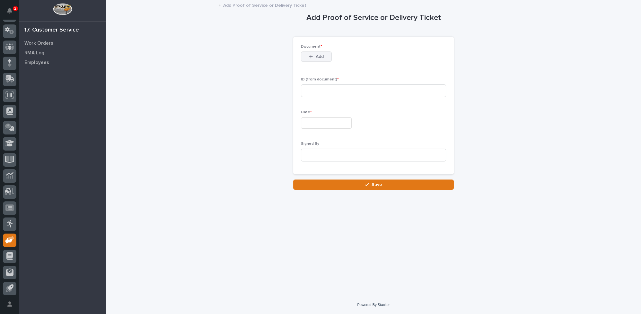
click at [315, 58] on button "Add" at bounding box center [316, 56] width 31 height 10
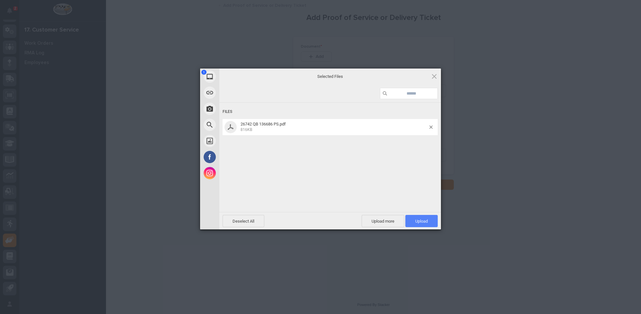
click at [417, 222] on span "Upload 1" at bounding box center [422, 221] width 13 height 5
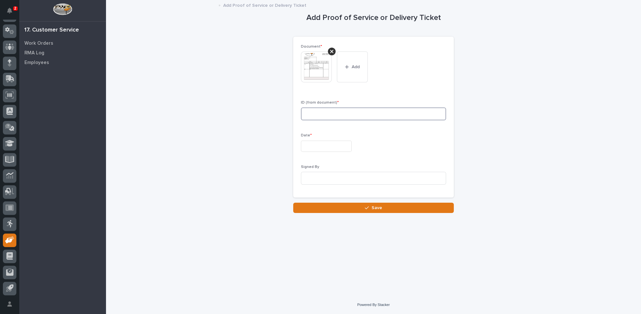
click at [330, 115] on input at bounding box center [373, 113] width 145 height 13
type input "26742"
drag, startPoint x: 324, startPoint y: 113, endPoint x: 280, endPoint y: 118, distance: 44.3
click at [281, 119] on div "Add Proof of Service or Delivery Ticket Loading... Saving… Loading... Saving… L…" at bounding box center [373, 106] width 523 height 212
click at [330, 50] on icon at bounding box center [331, 51] width 3 height 3
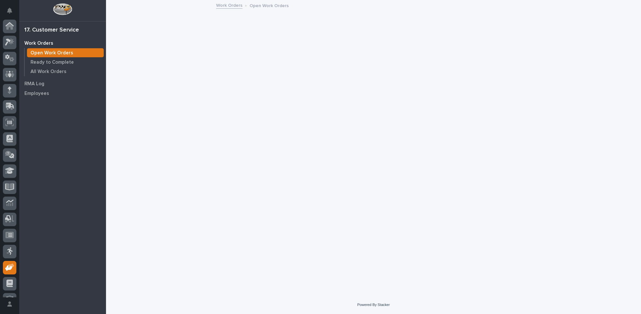
scroll to position [27, 0]
